Goal: Information Seeking & Learning: Learn about a topic

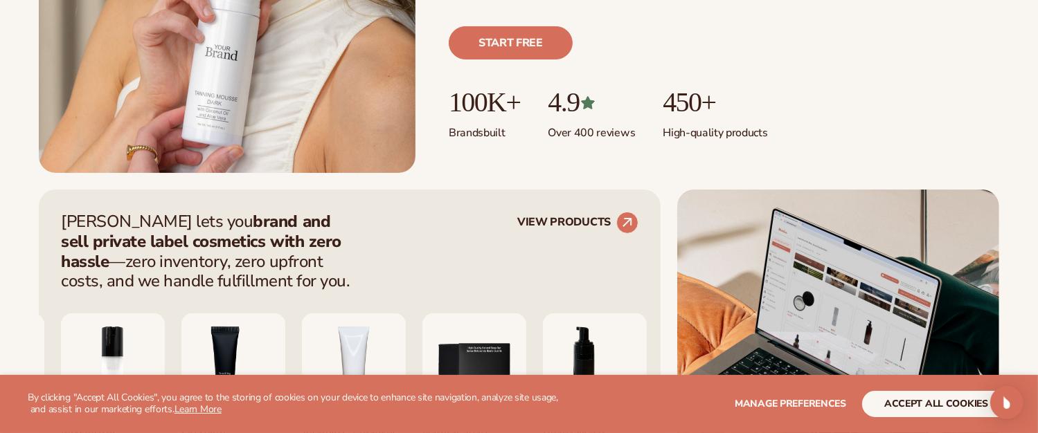
scroll to position [554, 0]
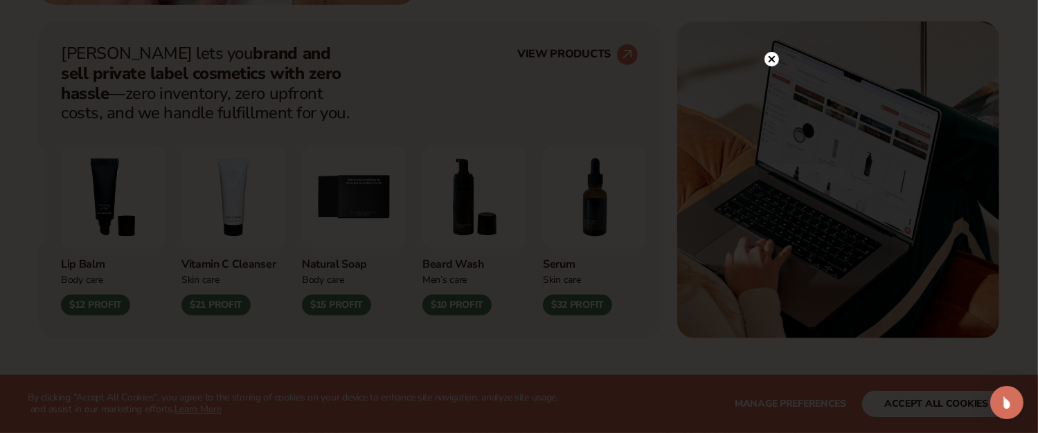
click at [774, 59] on circle at bounding box center [771, 59] width 15 height 15
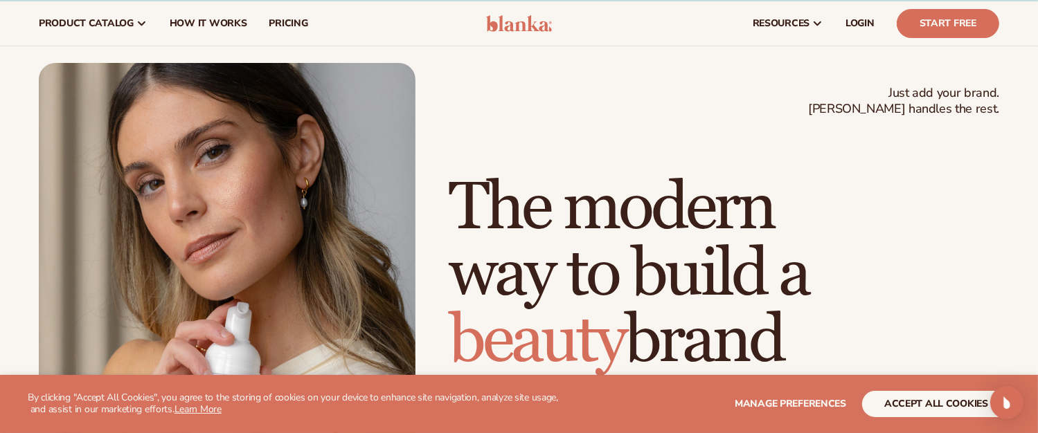
scroll to position [0, 0]
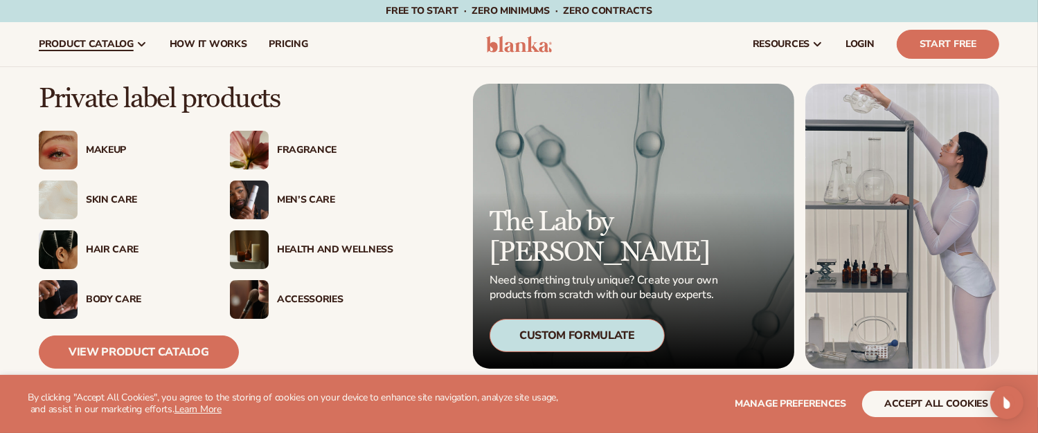
click at [64, 145] on img at bounding box center [58, 150] width 39 height 39
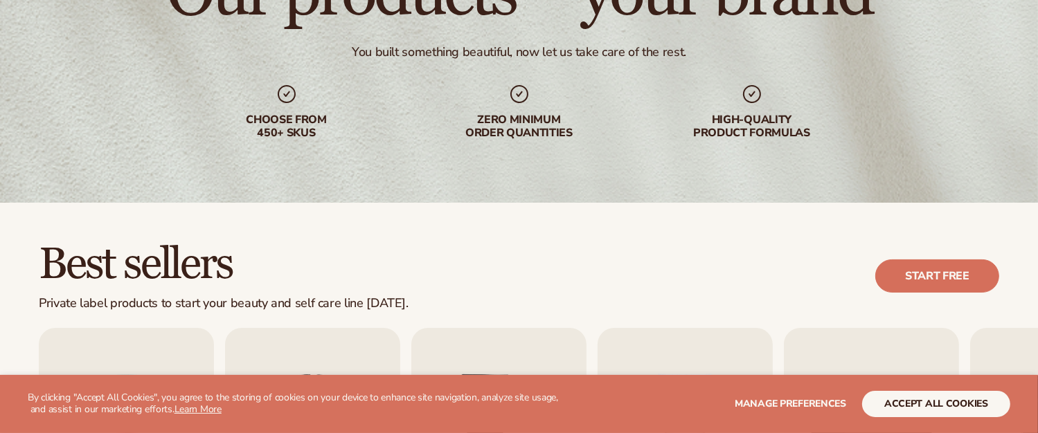
scroll to position [346, 0]
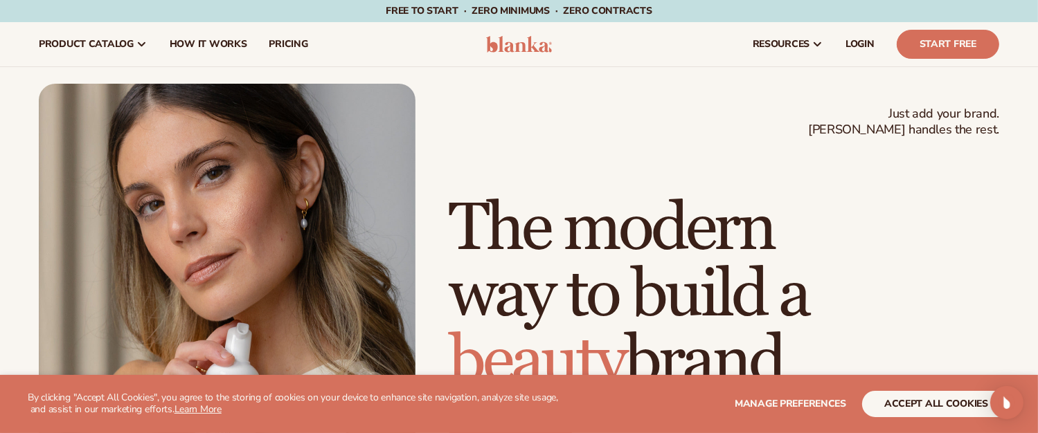
click at [292, 43] on span "pricing" at bounding box center [288, 44] width 39 height 11
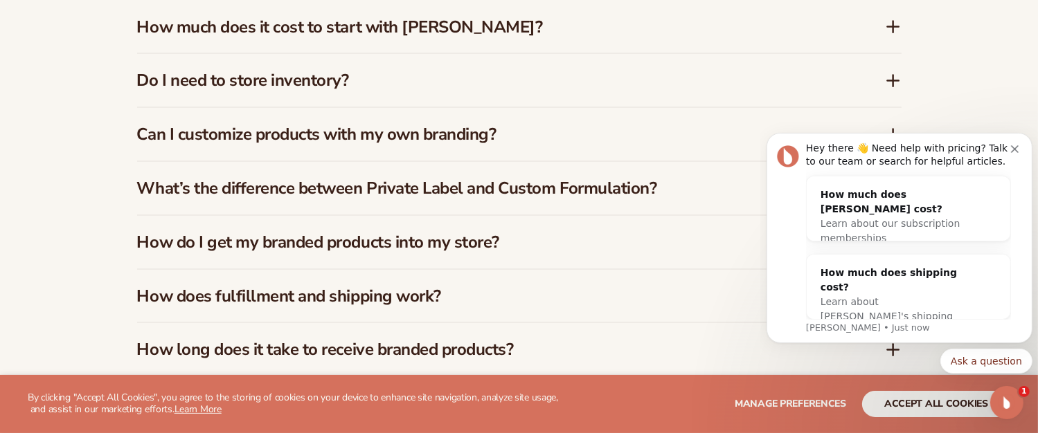
scroll to position [2146, 0]
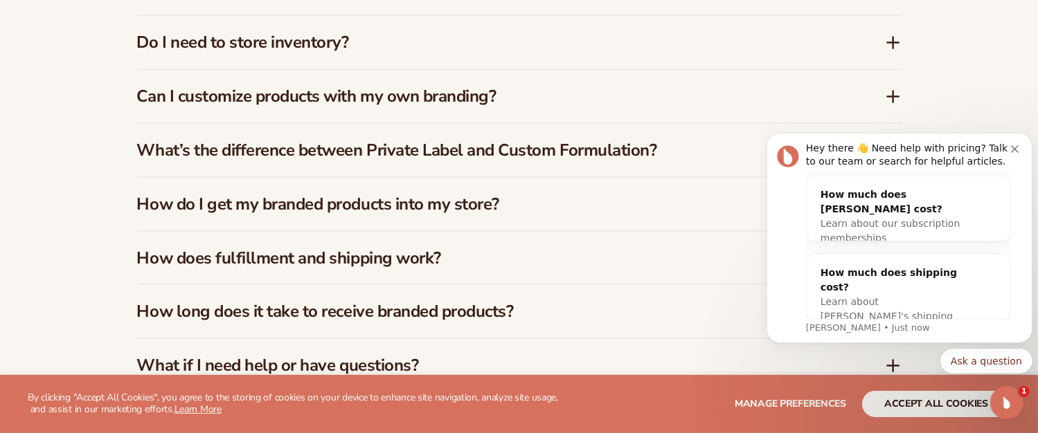
click at [271, 48] on h3 "Do I need to store inventory?" at bounding box center [490, 43] width 706 height 20
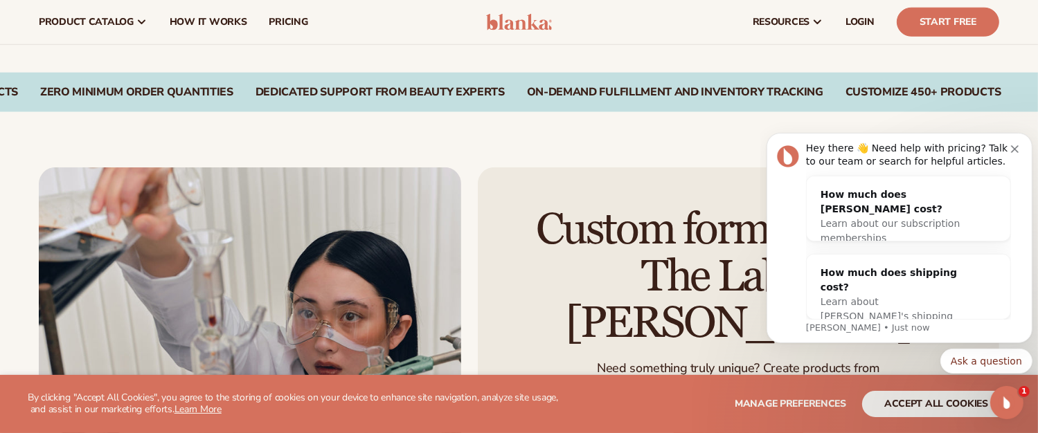
scroll to position [1177, 0]
